Goal: Transaction & Acquisition: Purchase product/service

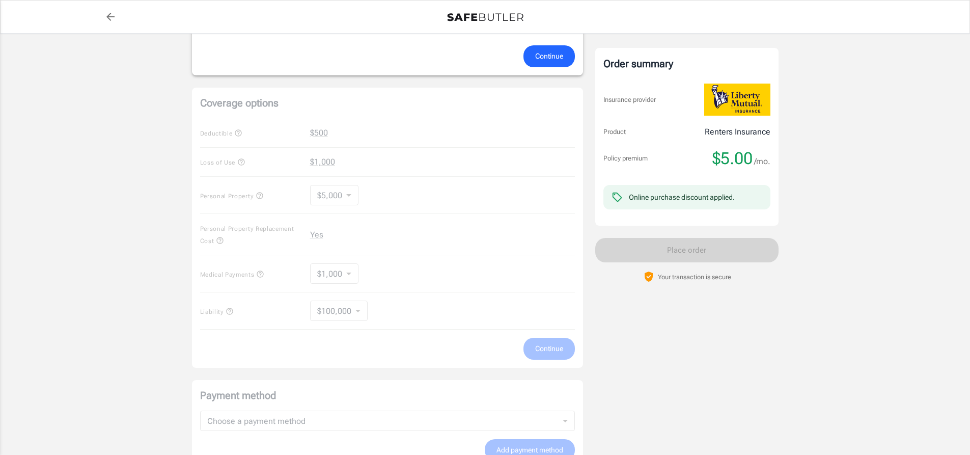
scroll to position [356, 0]
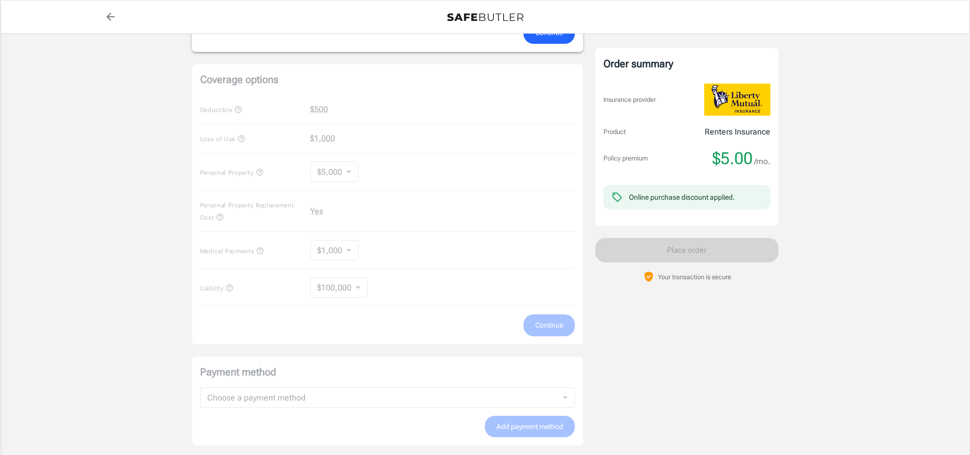
click at [375, 141] on div "Coverage options Deductible $500 Loss of Use $1,000 Personal Property $5,000 50…" at bounding box center [387, 204] width 391 height 280
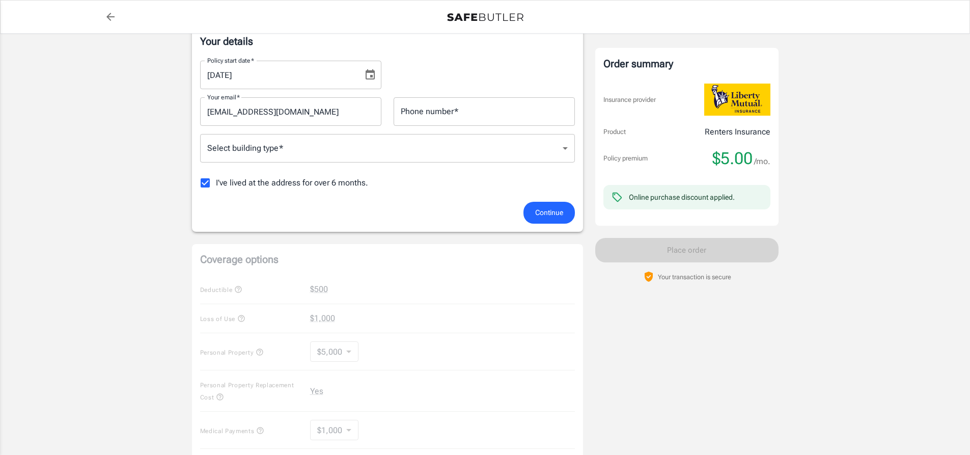
scroll to position [153, 0]
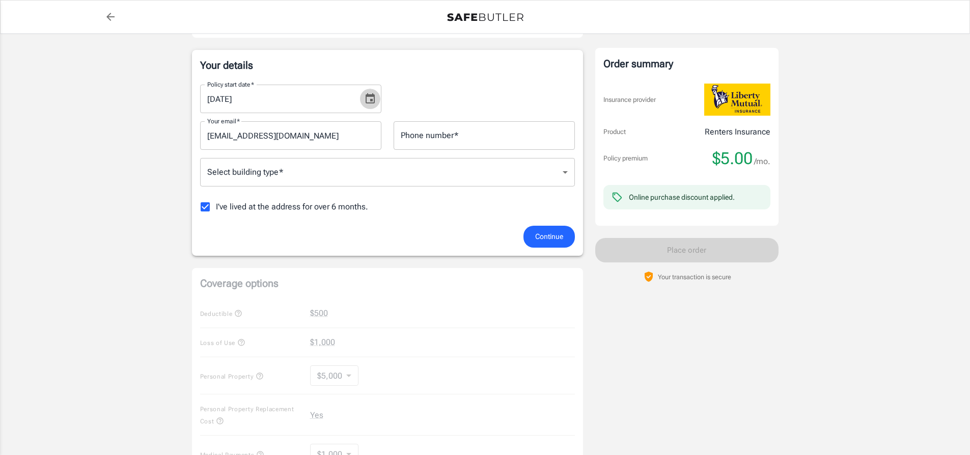
click at [373, 98] on icon "Choose date, selected date is Oct 15, 2025" at bounding box center [370, 99] width 12 height 12
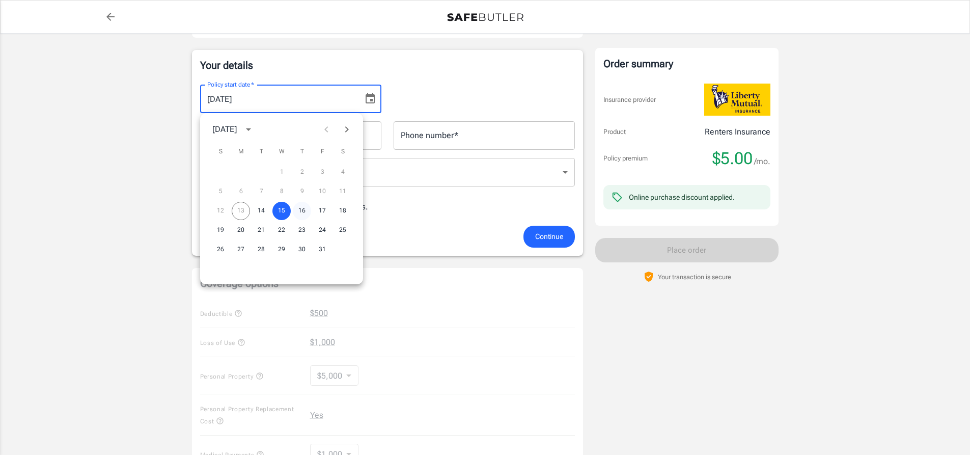
click at [301, 210] on button "16" at bounding box center [302, 211] width 18 height 18
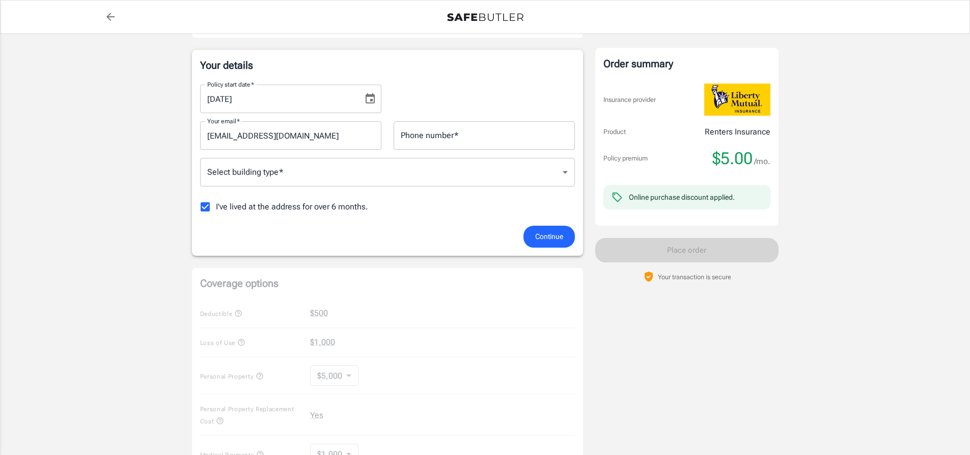
type input "[DATE]"
click at [564, 173] on body "Policy premium $ 5.00 /mo Liberty Mutual Renters Insurance [STREET_ADDRESS] You…" at bounding box center [485, 328] width 970 height 963
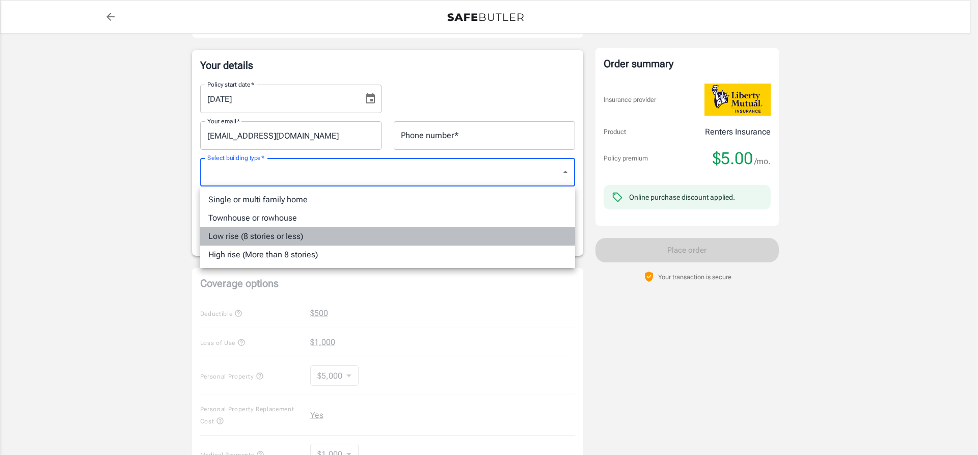
click at [260, 235] on li "Low rise (8 stories or less)" at bounding box center [387, 236] width 375 height 18
type input "lowrise"
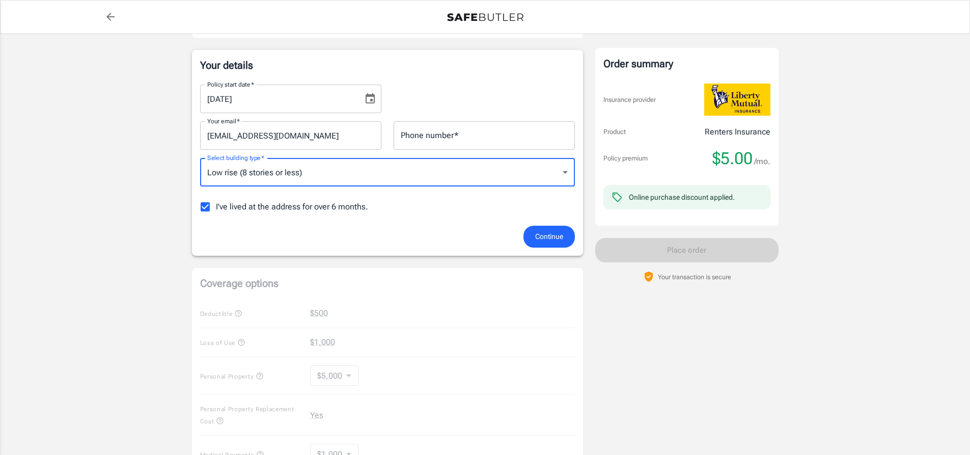
click at [206, 206] on input "I've lived at the address for over 6 months." at bounding box center [204, 206] width 21 height 21
checkbox input "false"
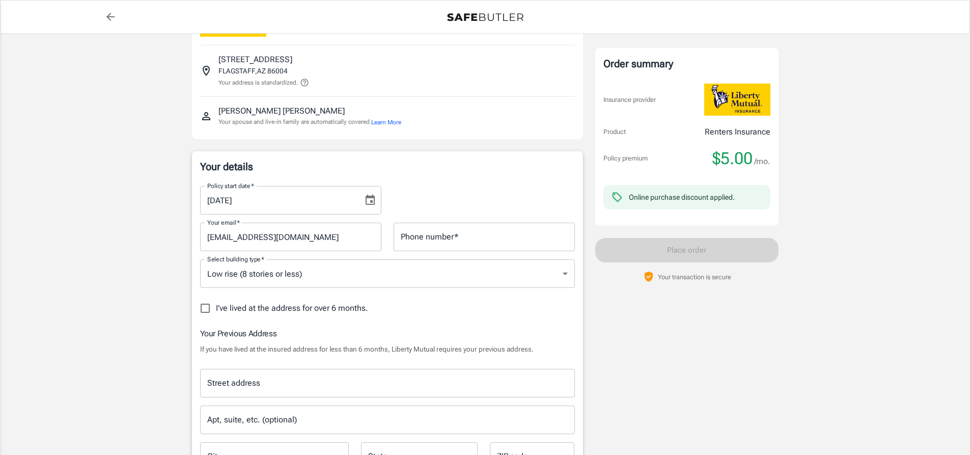
scroll to position [50, 0]
click at [449, 236] on input "Phone number   *" at bounding box center [484, 238] width 181 height 29
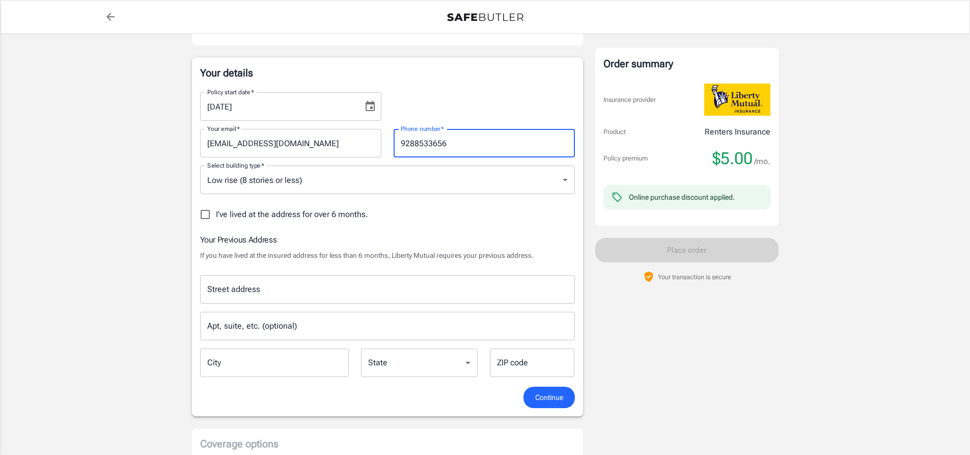
scroll to position [203, 0]
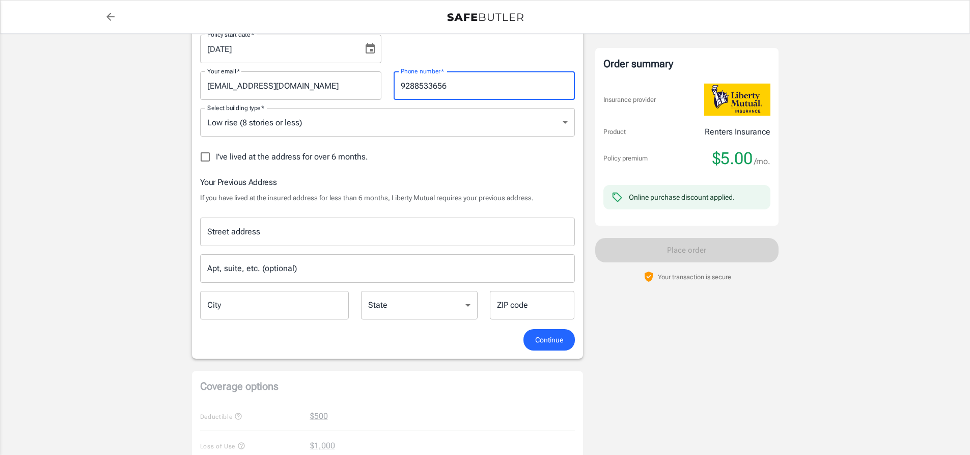
type input "9288533656"
click at [269, 233] on input "Street address" at bounding box center [388, 231] width 366 height 19
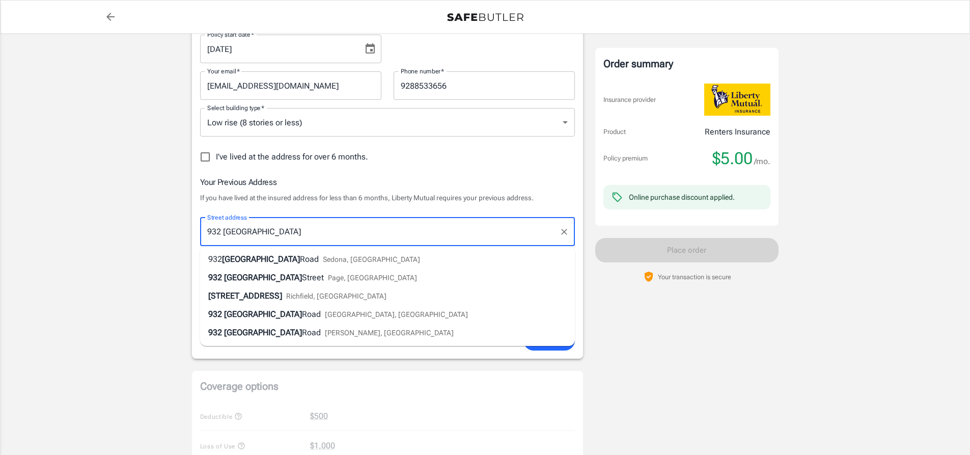
click at [267, 277] on span "[GEOGRAPHIC_DATA]" at bounding box center [263, 277] width 78 height 10
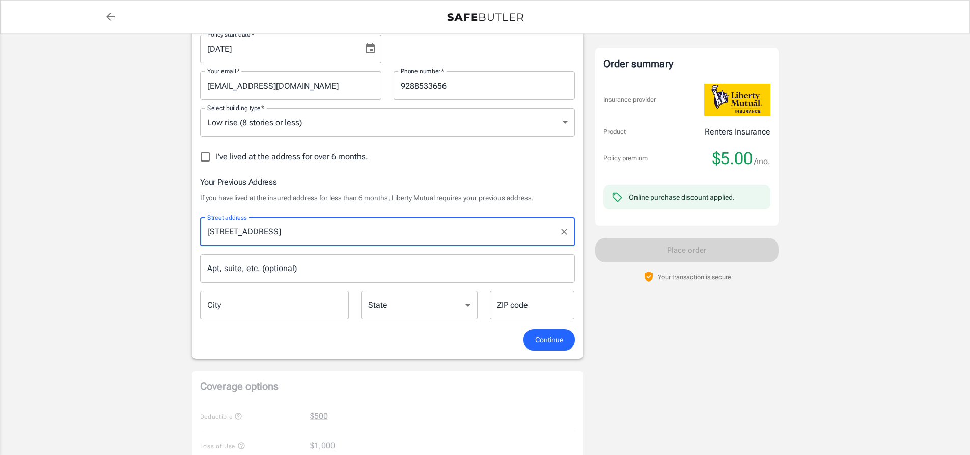
type input "[STREET_ADDRESS]"
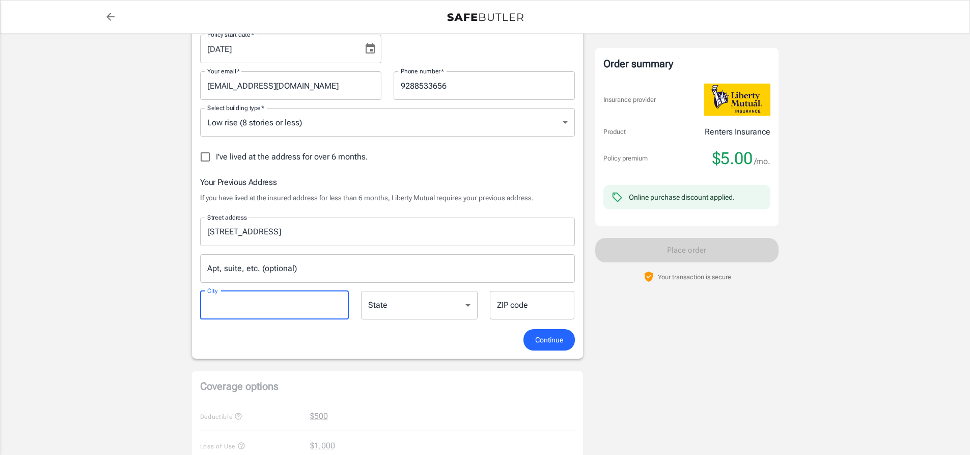
click at [238, 304] on input "City" at bounding box center [274, 305] width 149 height 29
type input "Page"
select select "AZ"
type input "86040"
type input "Page"
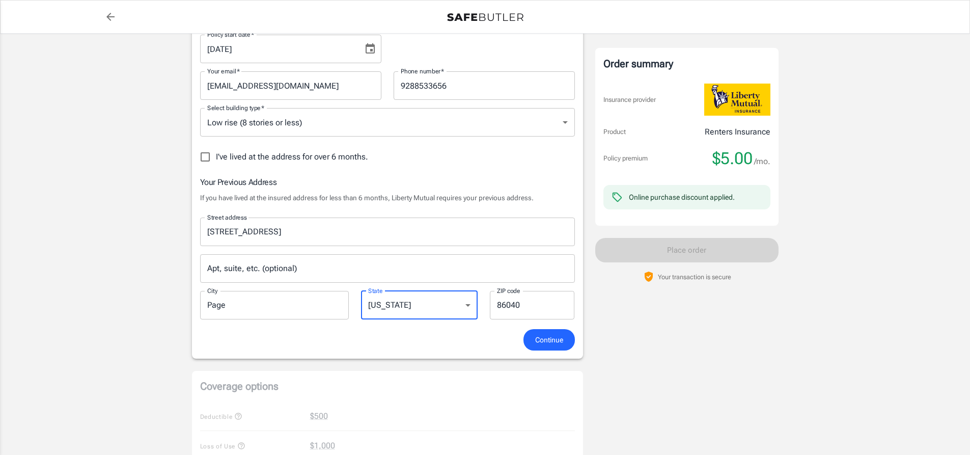
click at [468, 304] on select "[US_STATE] [US_STATE] [US_STATE] [US_STATE] [US_STATE] [US_STATE] [US_STATE] [U…" at bounding box center [419, 305] width 117 height 29
click at [361, 291] on select "[US_STATE] [US_STATE] [US_STATE] [US_STATE] [US_STATE] [US_STATE] [US_STATE] [U…" at bounding box center [419, 305] width 117 height 29
click at [550, 341] on span "Continue" at bounding box center [549, 339] width 28 height 13
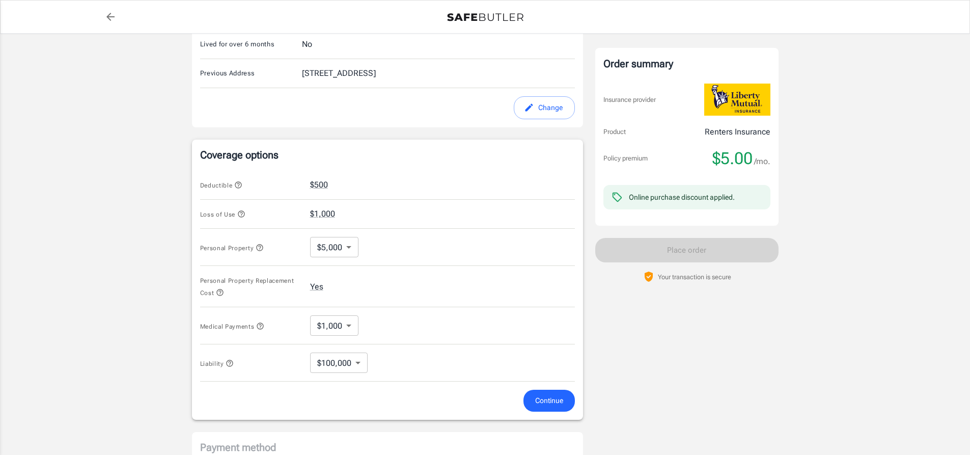
scroll to position [343, 0]
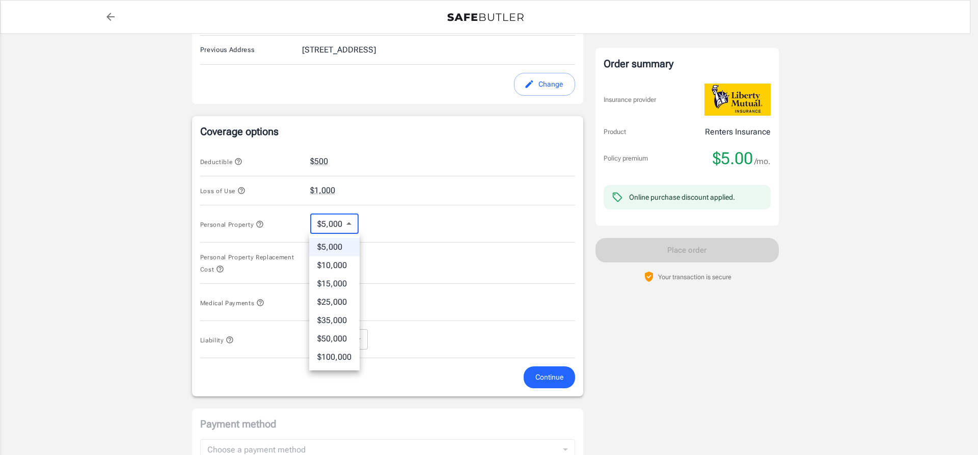
click at [348, 226] on body "Policy premium $ 5.00 /mo Liberty Mutual Renters Insurance [STREET_ADDRESS] You…" at bounding box center [489, 157] width 978 height 1001
click at [332, 264] on li "$10,000" at bounding box center [334, 265] width 50 height 18
type input "10000"
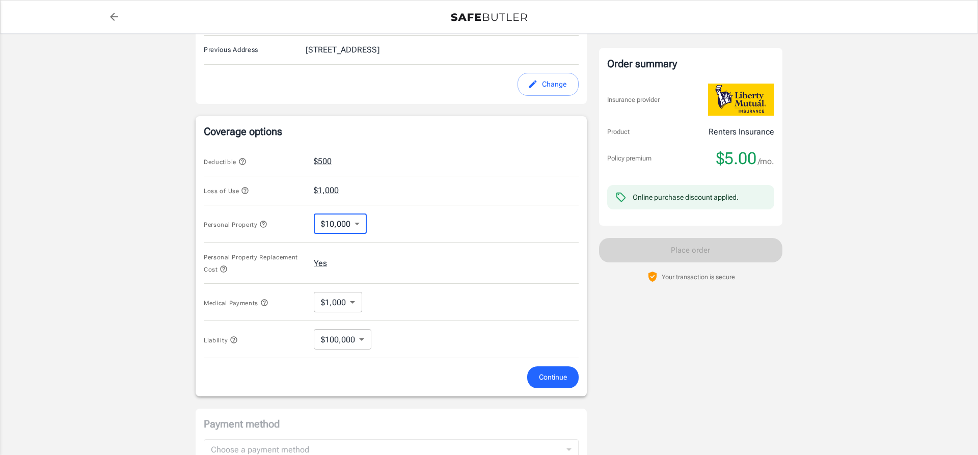
click at [352, 303] on body "Policy premium $ 5.00 /mo Liberty Mutual Renters Insurance [STREET_ADDRESS] You…" at bounding box center [489, 157] width 978 height 1001
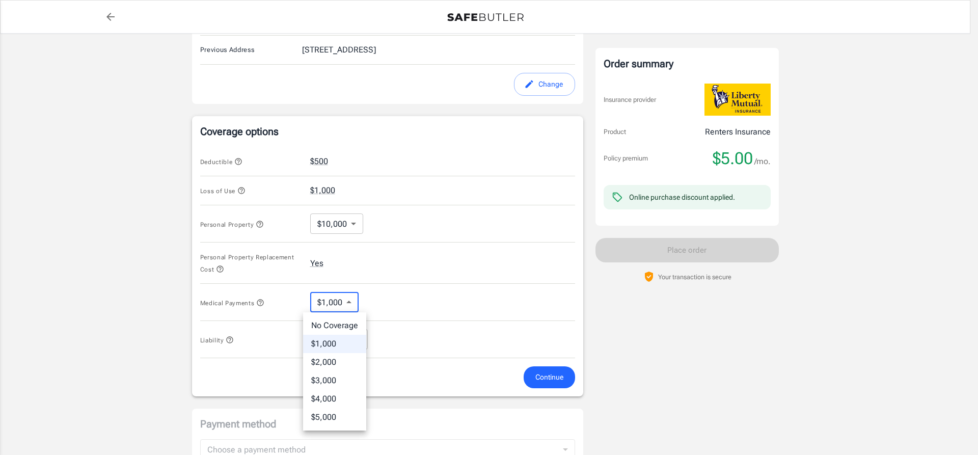
click at [383, 299] on div at bounding box center [489, 227] width 978 height 455
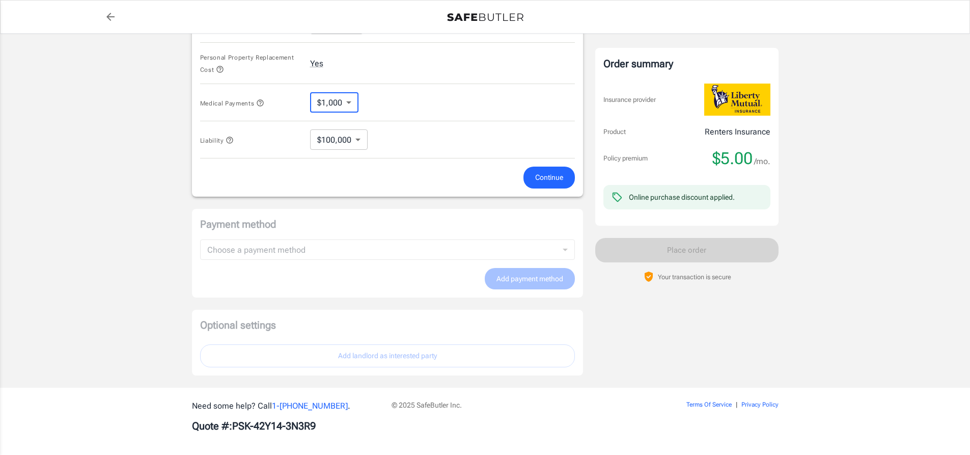
scroll to position [546, 0]
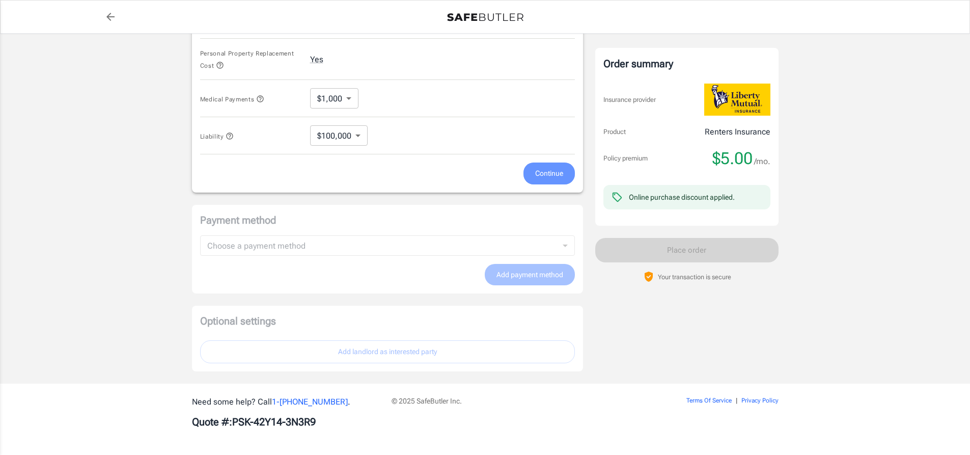
click at [547, 173] on span "Continue" at bounding box center [549, 173] width 28 height 13
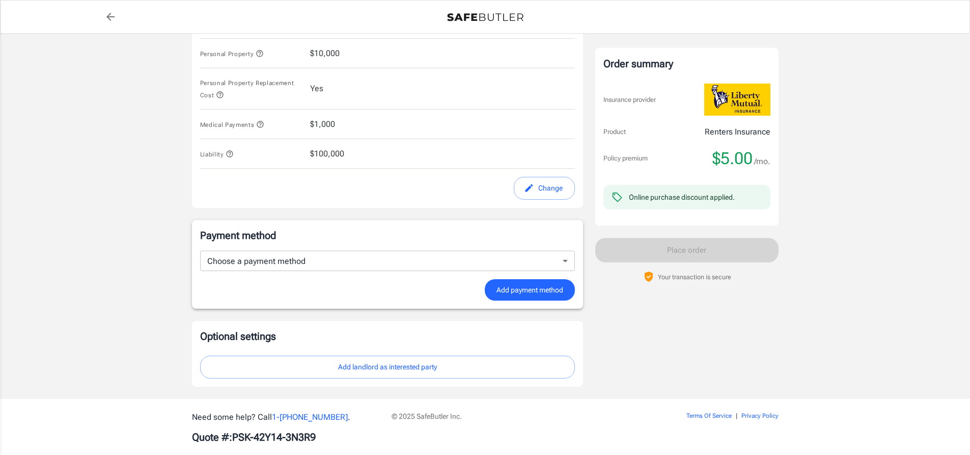
scroll to position [524, 0]
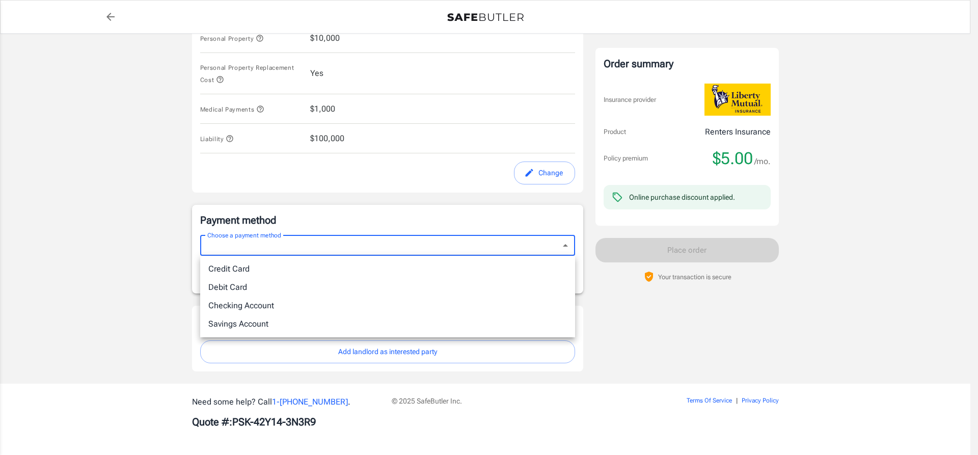
click at [232, 266] on li "Credit Card" at bounding box center [387, 269] width 375 height 18
type input "credit"
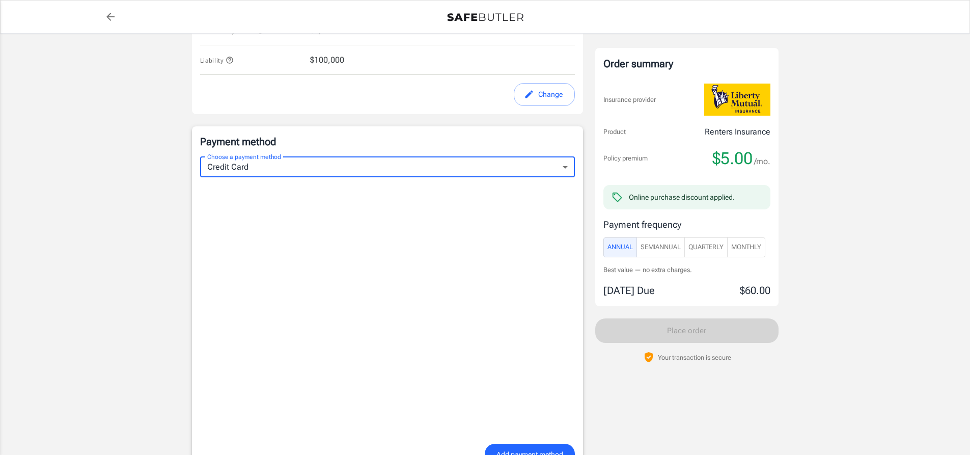
scroll to position [626, 0]
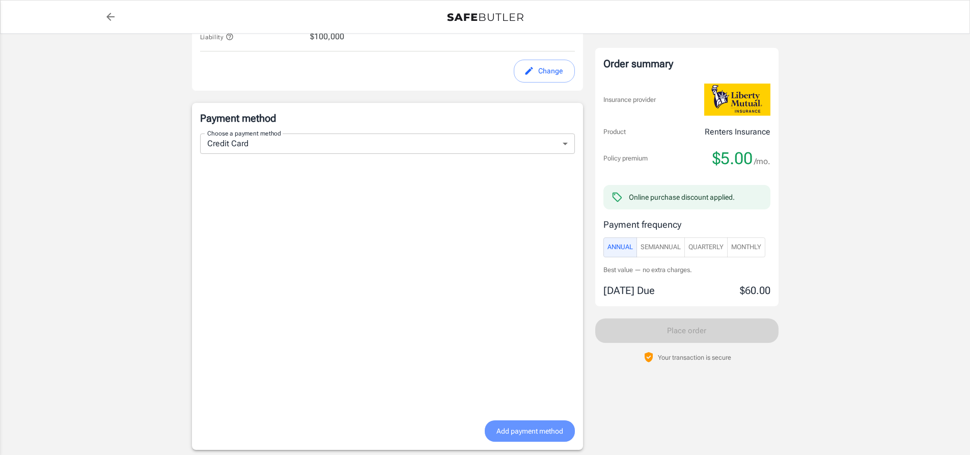
click at [517, 427] on span "Add payment method" at bounding box center [529, 431] width 67 height 13
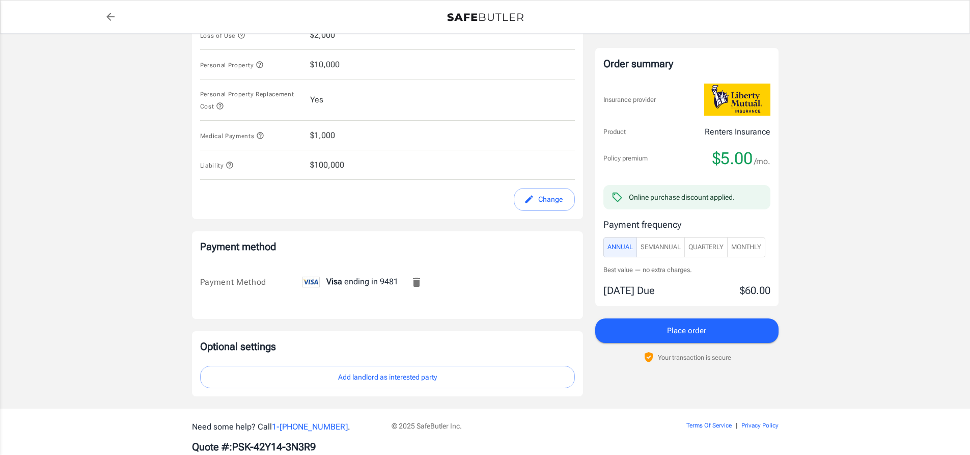
scroll to position [523, 0]
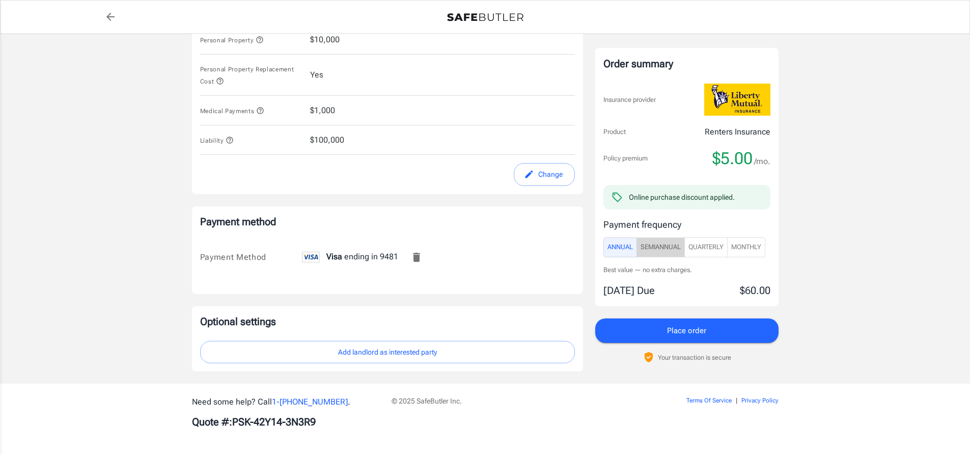
click at [665, 248] on span "SemiAnnual" at bounding box center [661, 247] width 40 height 12
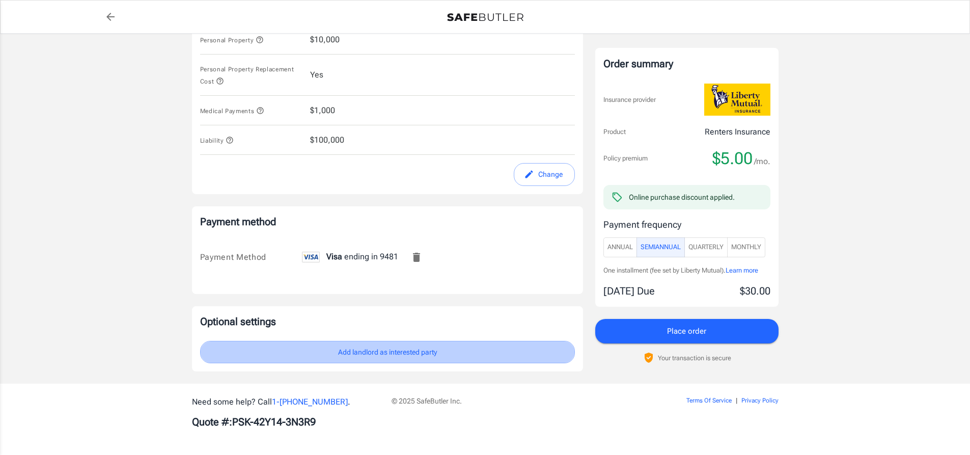
click at [406, 349] on button "Add landlord as interested party" at bounding box center [387, 352] width 375 height 23
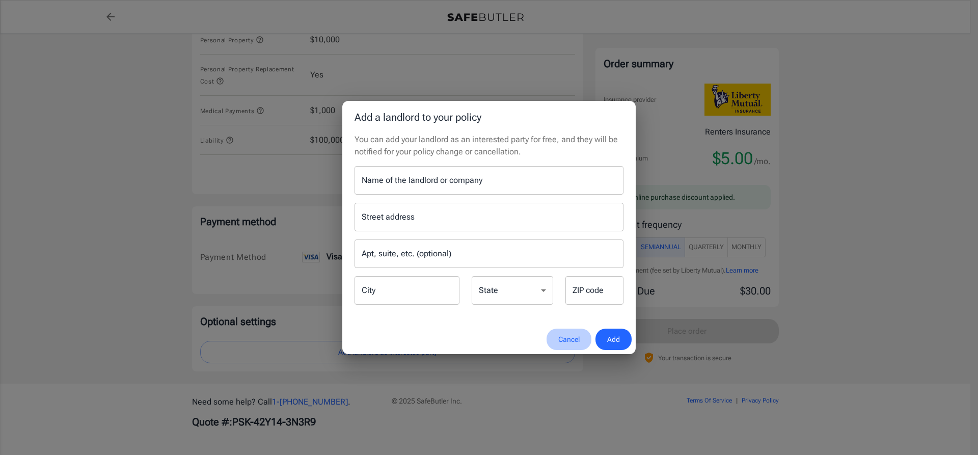
click at [557, 337] on button "Cancel" at bounding box center [568, 339] width 45 height 22
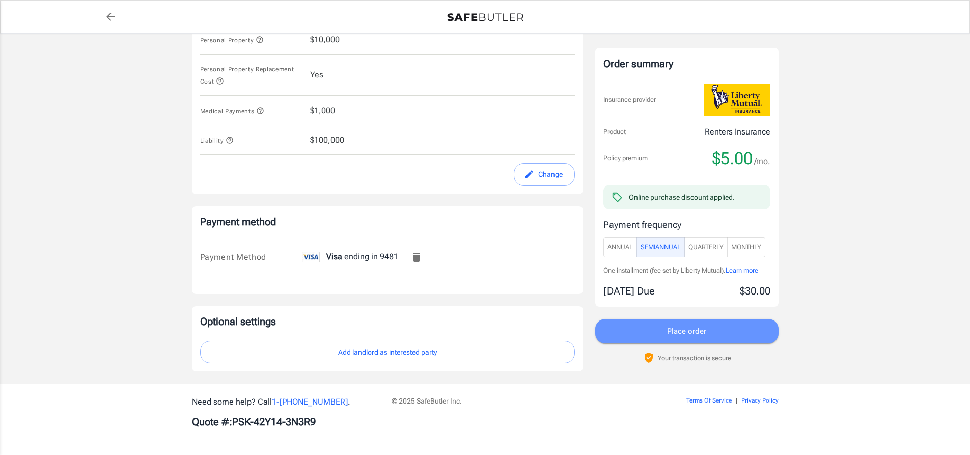
click at [679, 330] on span "Place order" at bounding box center [686, 330] width 39 height 13
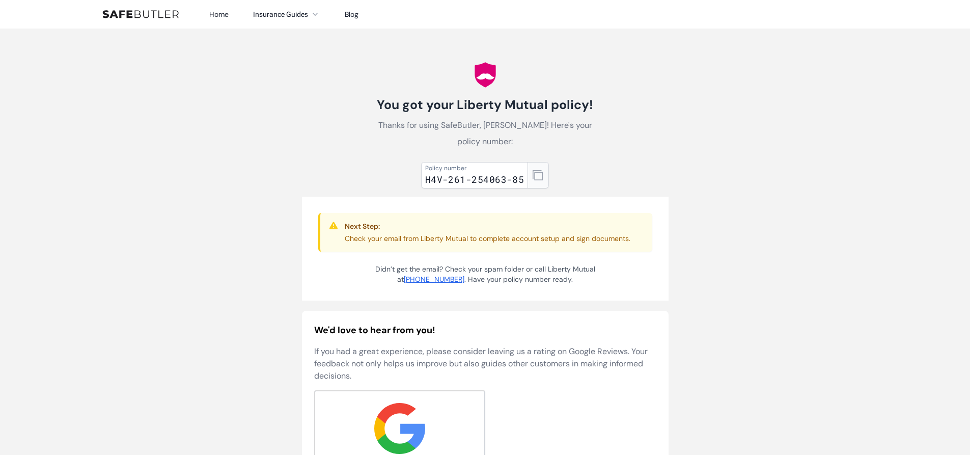
click at [536, 170] on icon "button" at bounding box center [538, 175] width 10 height 10
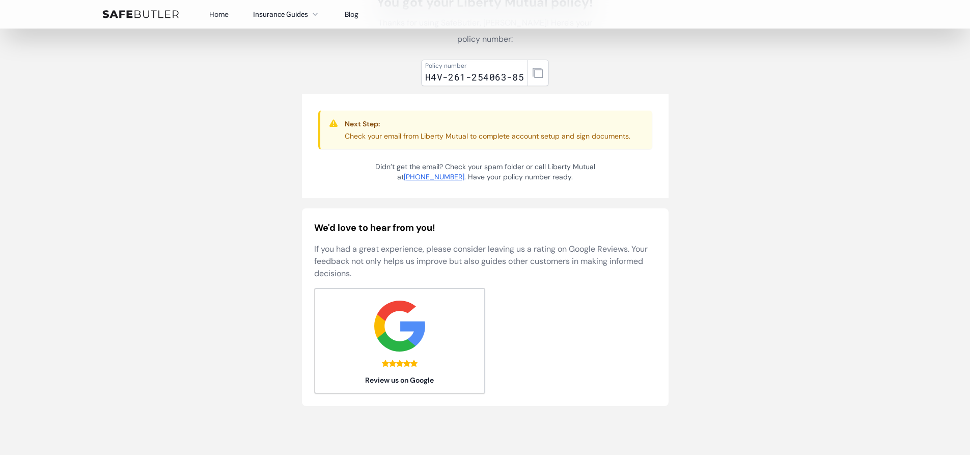
scroll to position [102, 0]
